Goal: Find specific page/section: Find specific page/section

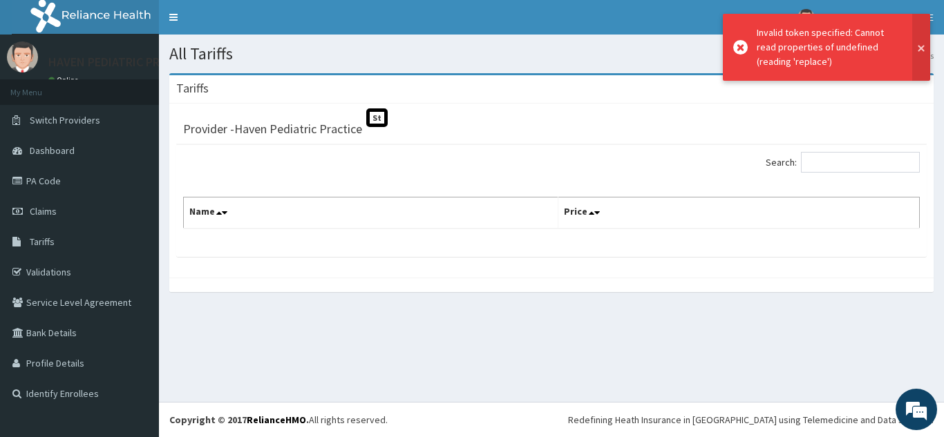
click at [921, 48] on button at bounding box center [921, 47] width 18 height 67
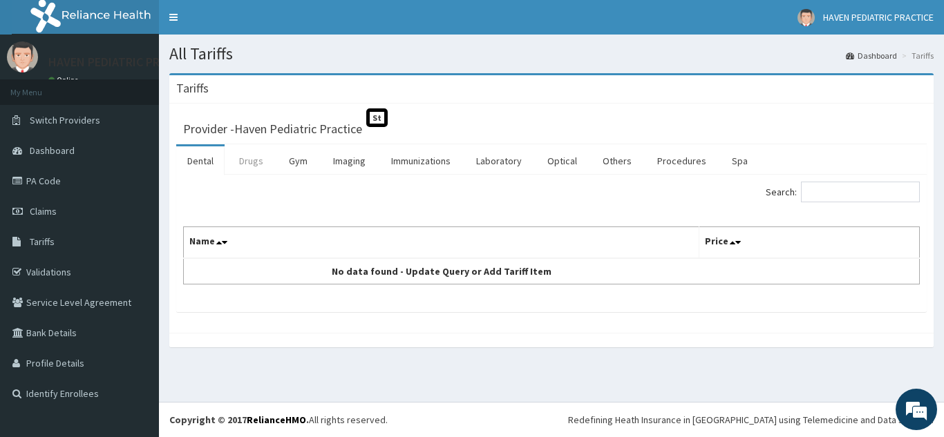
click at [247, 162] on link "Drugs" at bounding box center [251, 160] width 46 height 29
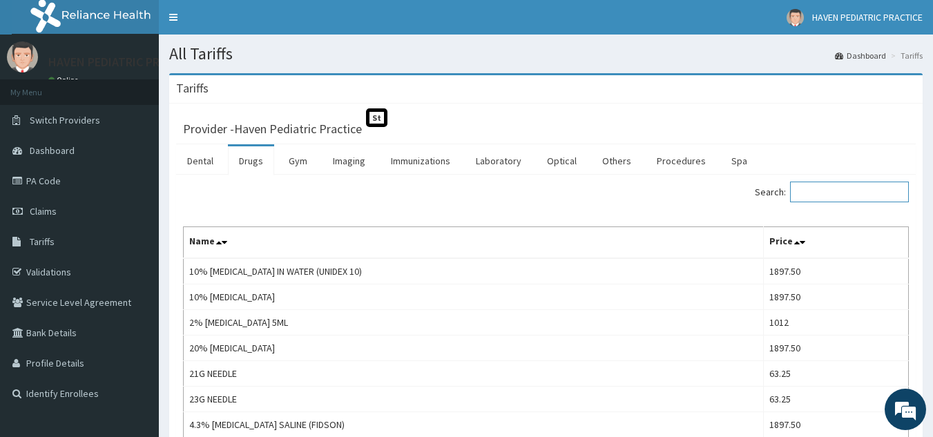
click at [852, 198] on input "Search:" at bounding box center [849, 192] width 119 height 21
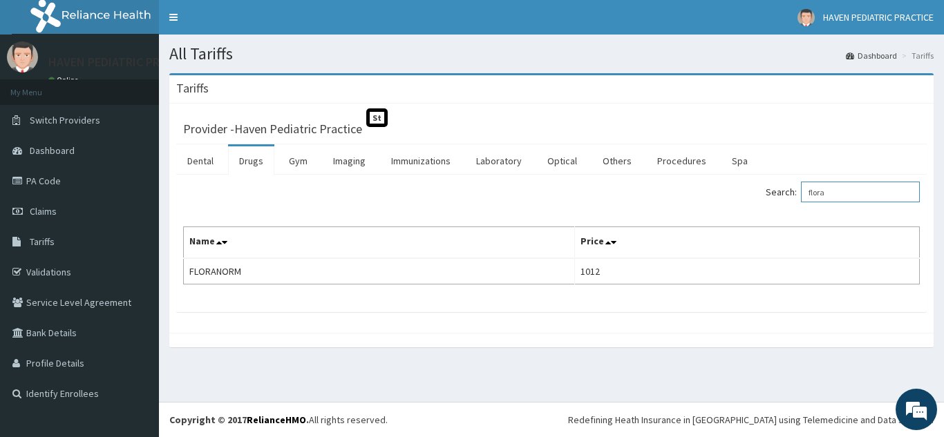
type input "flora"
click at [49, 269] on link "Validations" at bounding box center [79, 272] width 159 height 30
